Goal: Find specific page/section: Find specific page/section

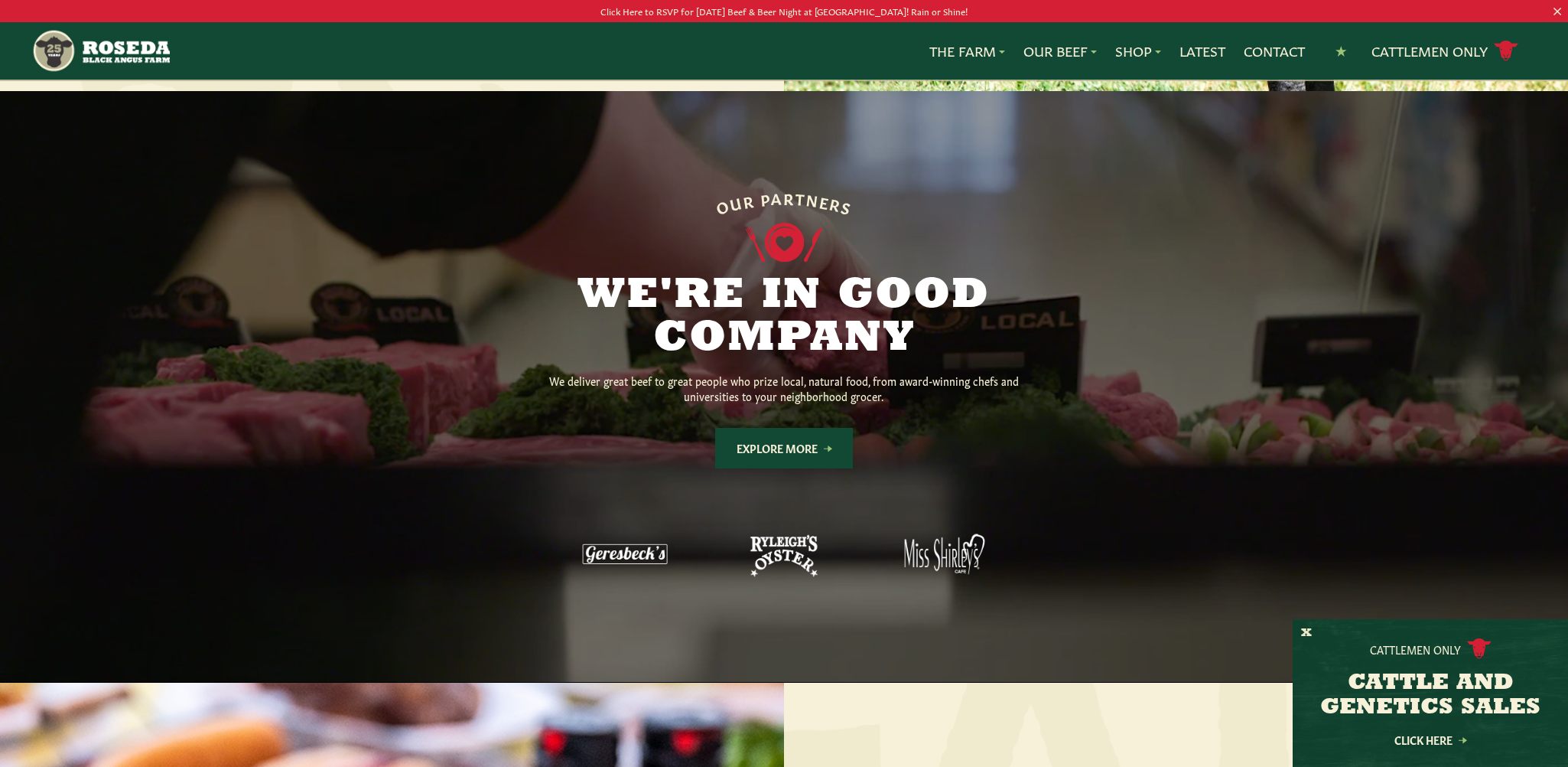
scroll to position [1071, 0]
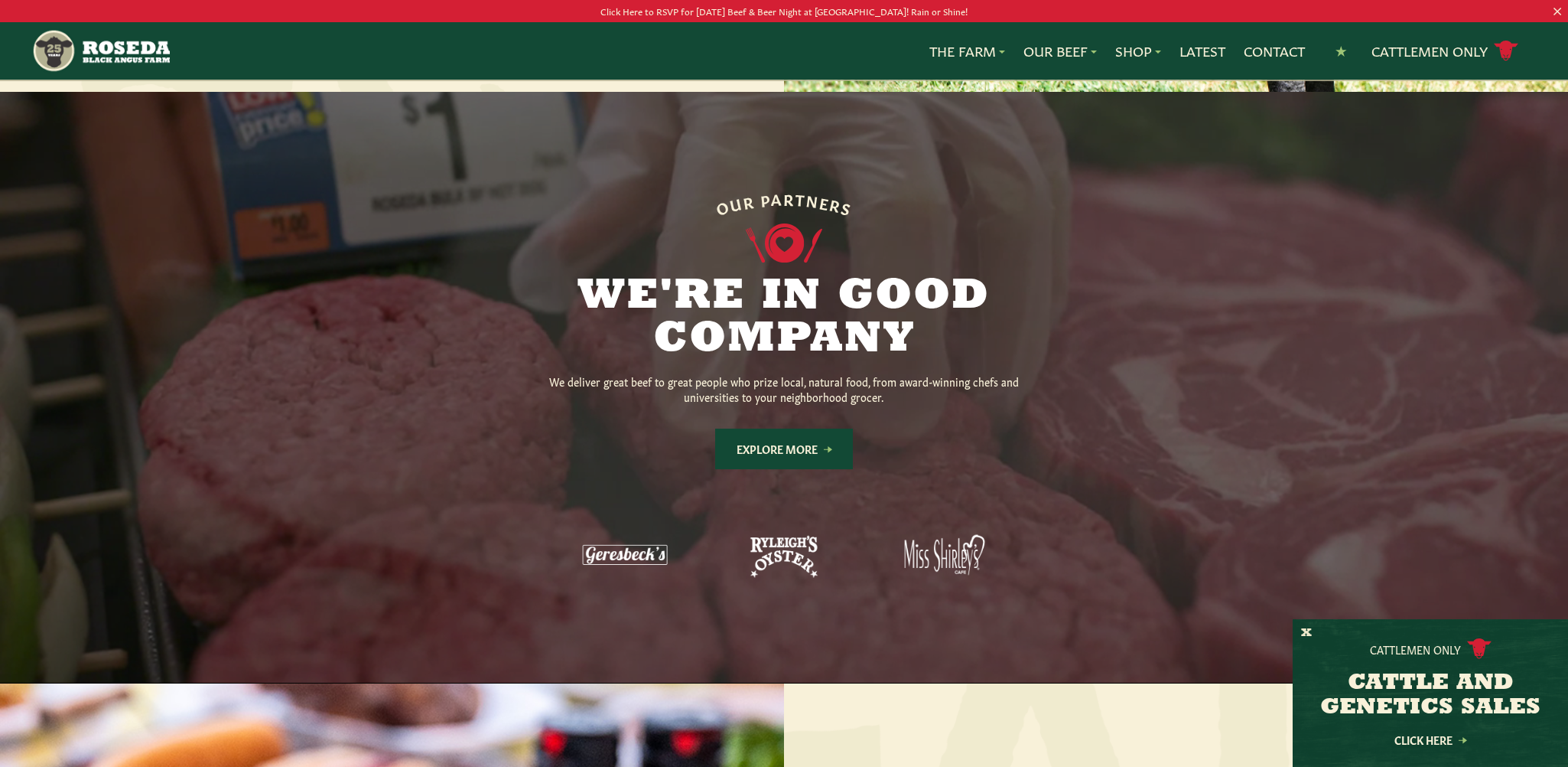
click at [786, 529] on img at bounding box center [784, 555] width 98 height 98
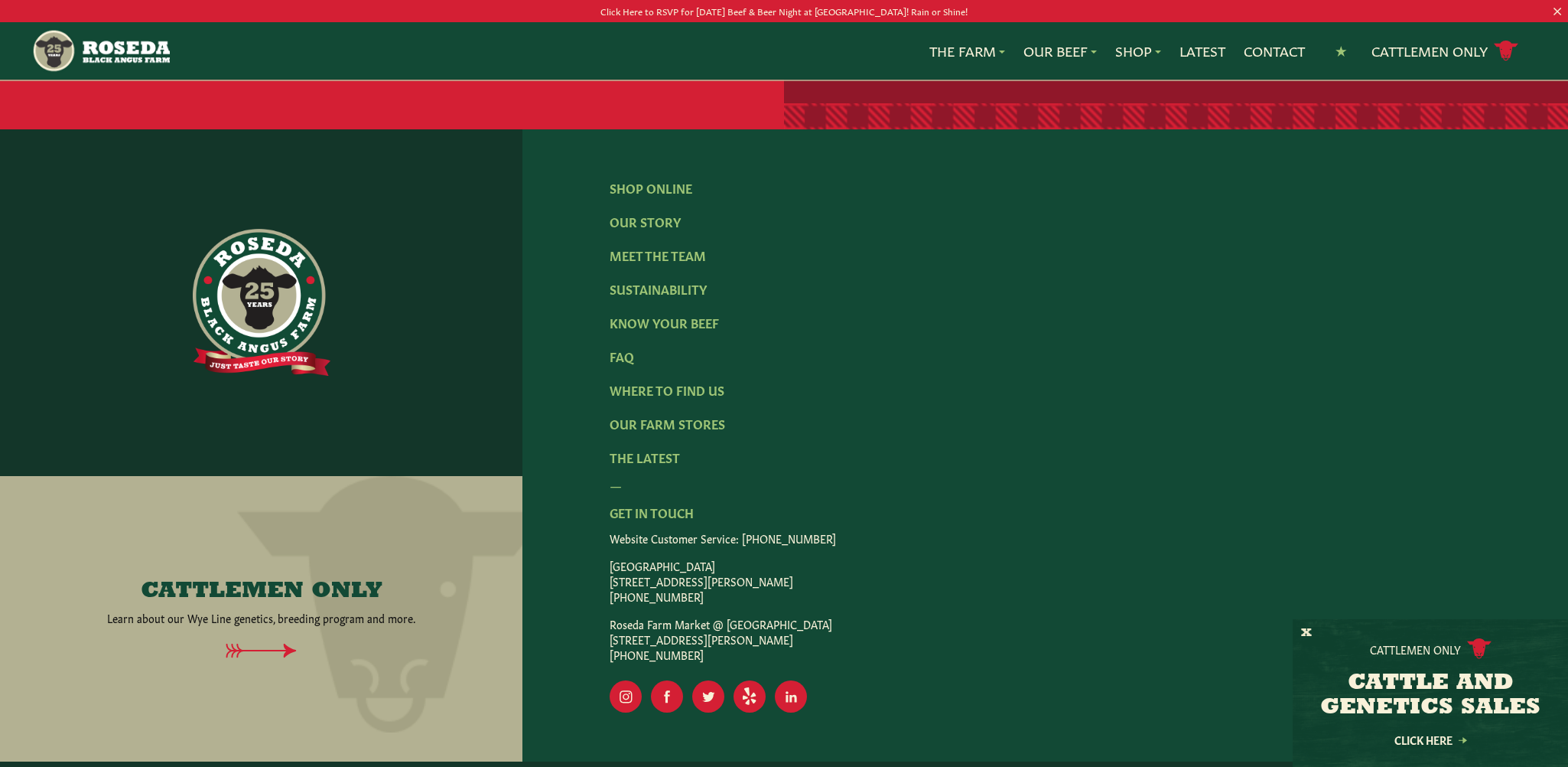
scroll to position [2440, 0]
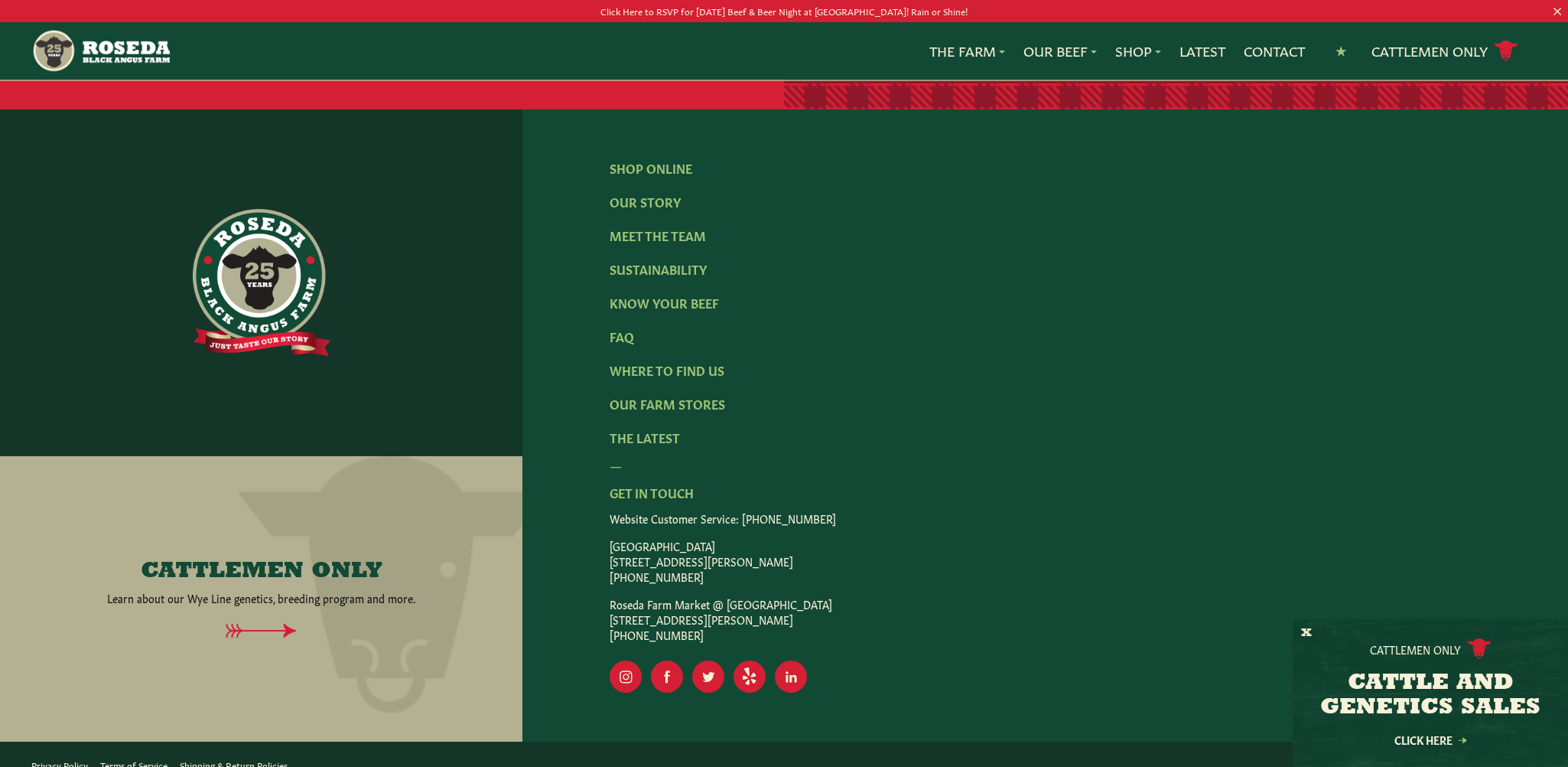
click at [673, 538] on p "[GEOGRAPHIC_DATA] [STREET_ADDRESS][PERSON_NAME] [PHONE_NUMBER]" at bounding box center [1045, 561] width 871 height 46
click at [658, 544] on p "[GEOGRAPHIC_DATA] [STREET_ADDRESS][PERSON_NAME] [PHONE_NUMBER]" at bounding box center [1045, 561] width 871 height 46
click at [674, 361] on link "Where To Find Us" at bounding box center [666, 369] width 115 height 17
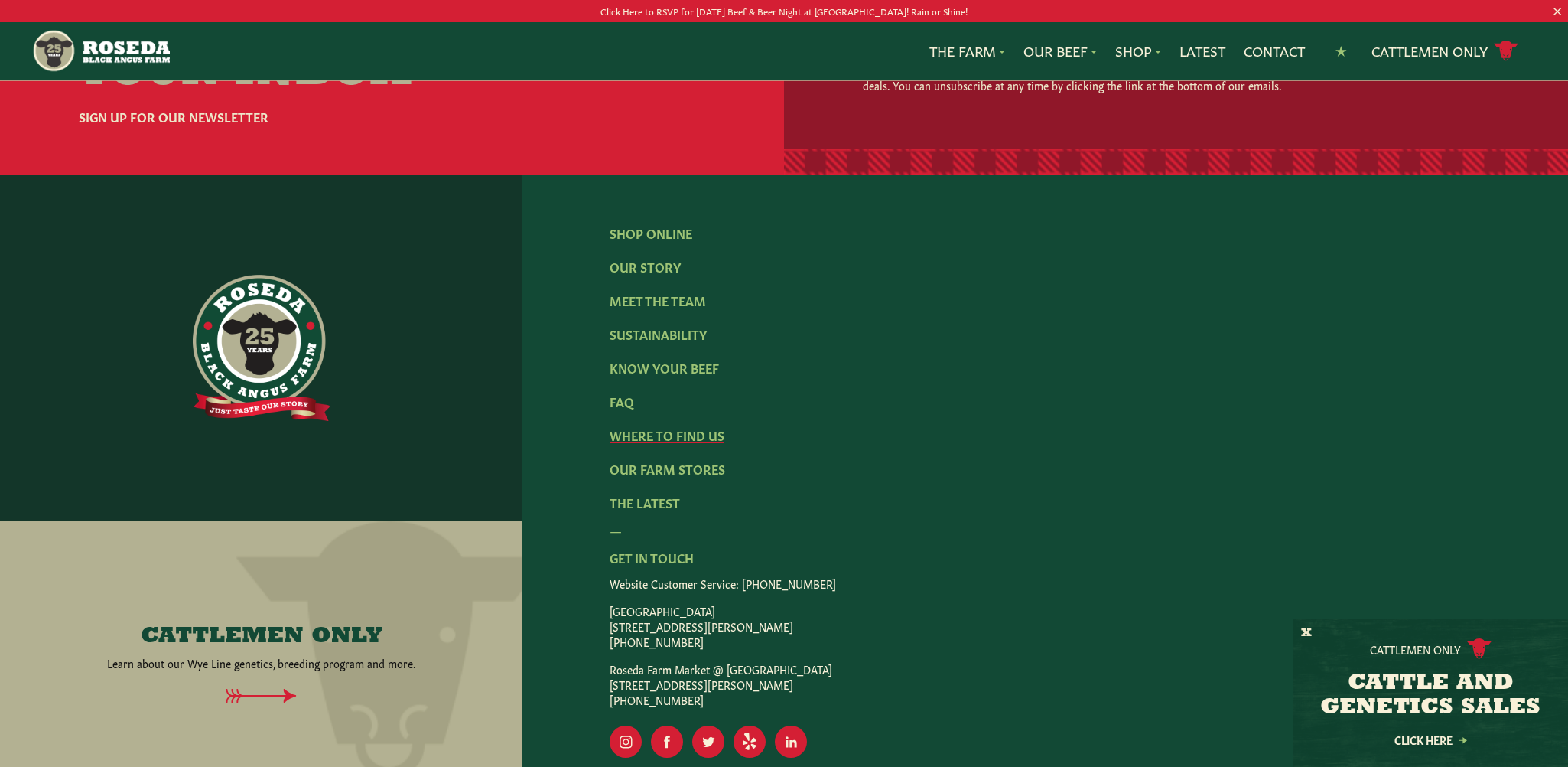
scroll to position [3062, 0]
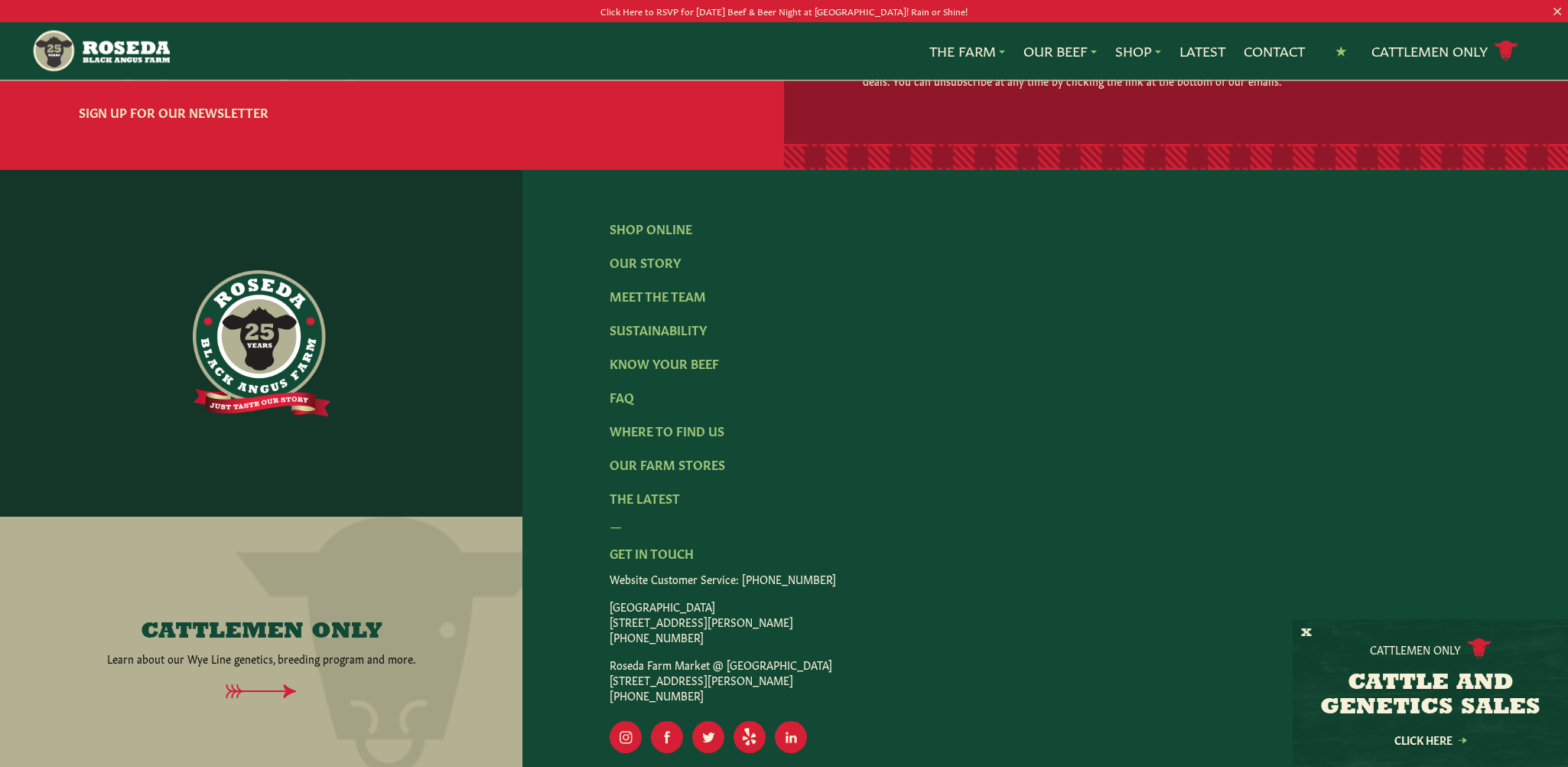
click at [610, 607] on p "[GEOGRAPHIC_DATA] [STREET_ADDRESS][PERSON_NAME] [PHONE_NUMBER]" at bounding box center [1045, 622] width 871 height 46
click at [663, 735] on rect "Visit Our Facebook Page" at bounding box center [667, 737] width 32 height 32
click at [688, 429] on link "Where To Find Us" at bounding box center [666, 429] width 115 height 17
click at [673, 434] on link "Where To Find Us" at bounding box center [666, 429] width 115 height 17
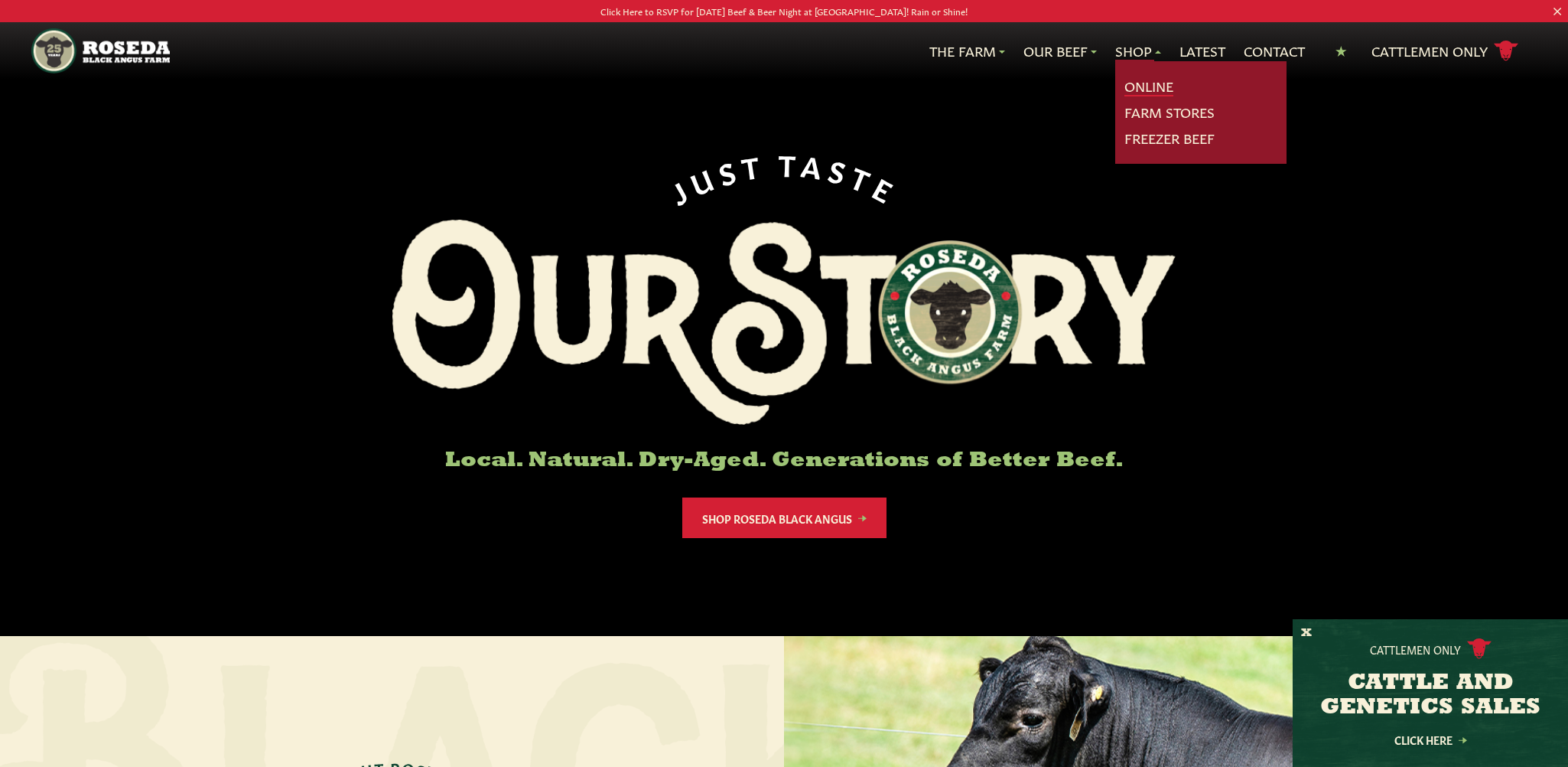
click at [1130, 86] on link "Online" at bounding box center [1149, 86] width 49 height 20
